Goal: Task Accomplishment & Management: Manage account settings

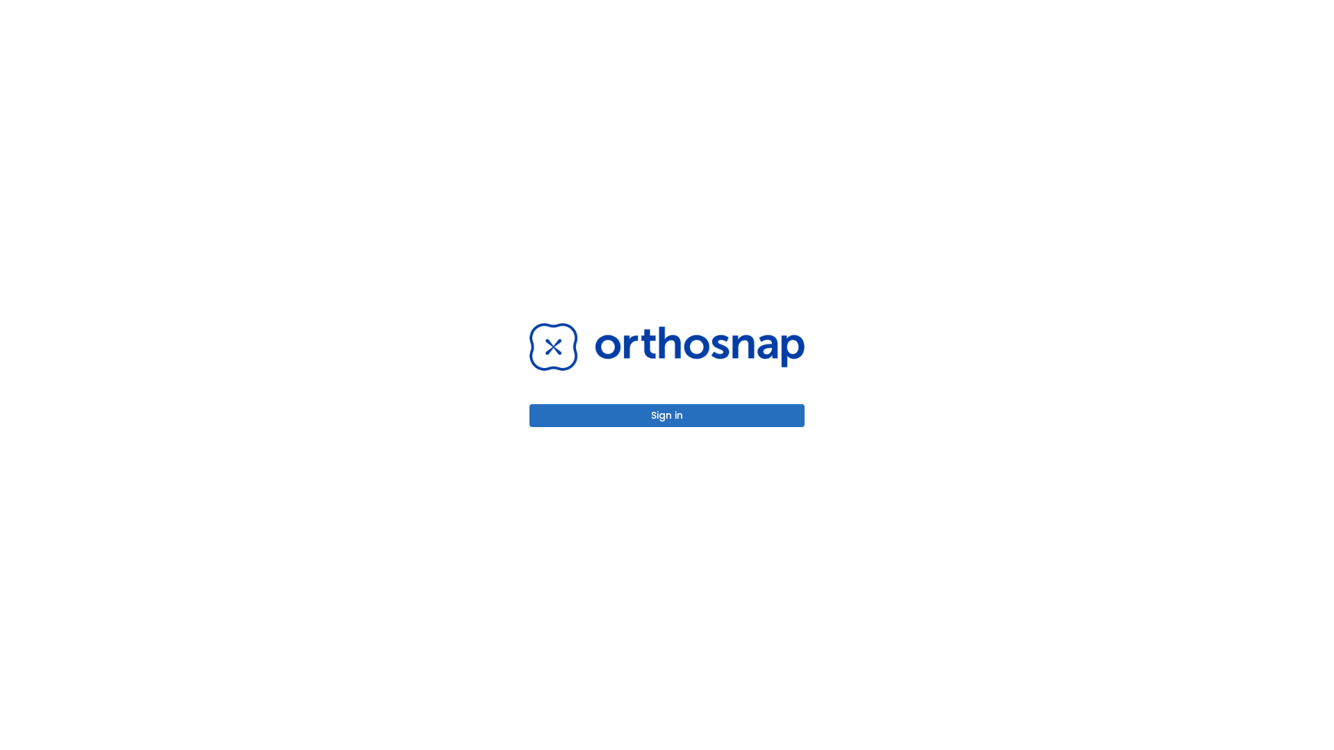
click at [667, 416] on button "Sign in" at bounding box center [667, 415] width 275 height 23
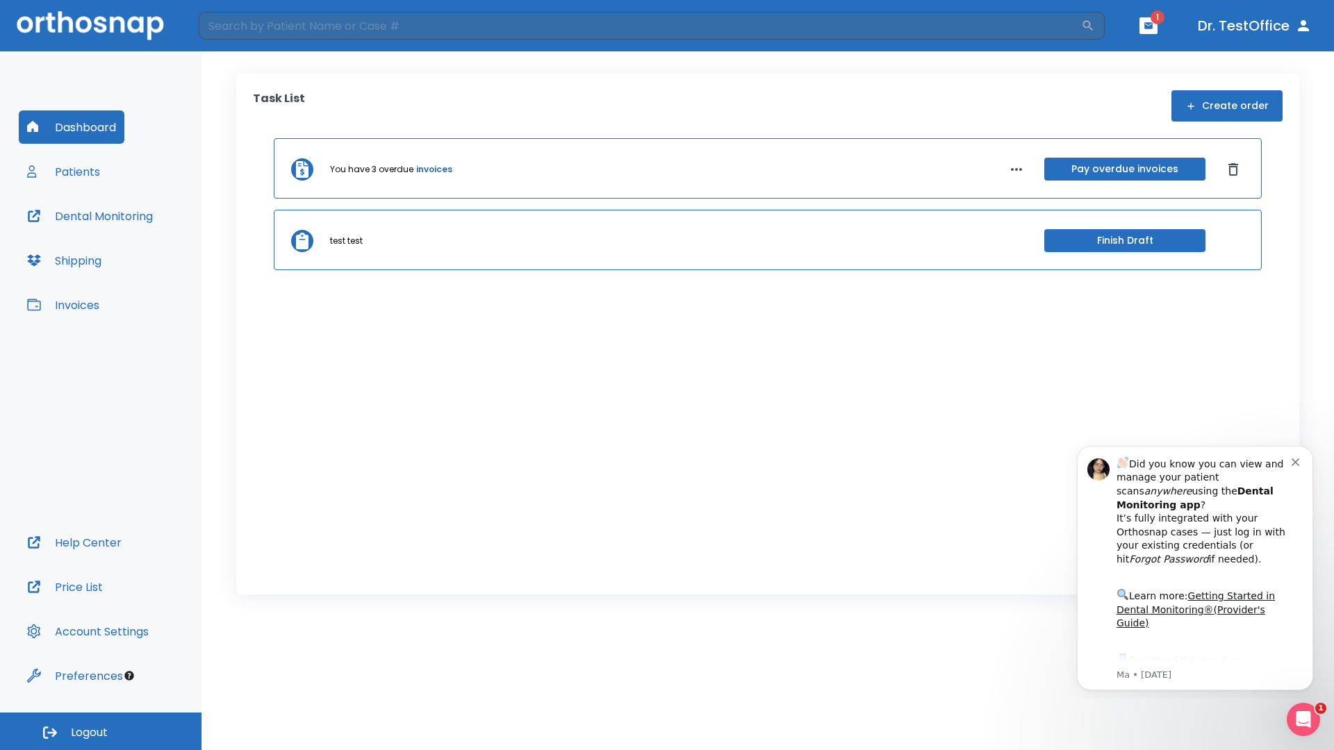
click at [101, 732] on span "Logout" at bounding box center [89, 732] width 37 height 15
